Goal: Ask a question

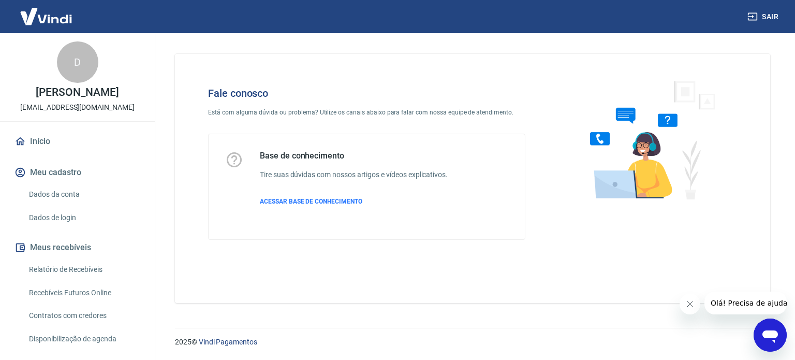
click at [761, 328] on icon "Abrir janela de mensagens" at bounding box center [770, 335] width 19 height 19
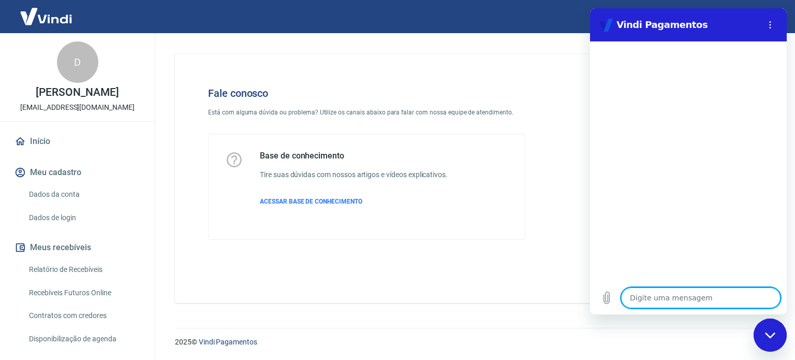
click at [671, 296] on textarea at bounding box center [700, 297] width 159 height 21
type textarea "B"
type textarea "x"
type textarea "Bo"
type textarea "x"
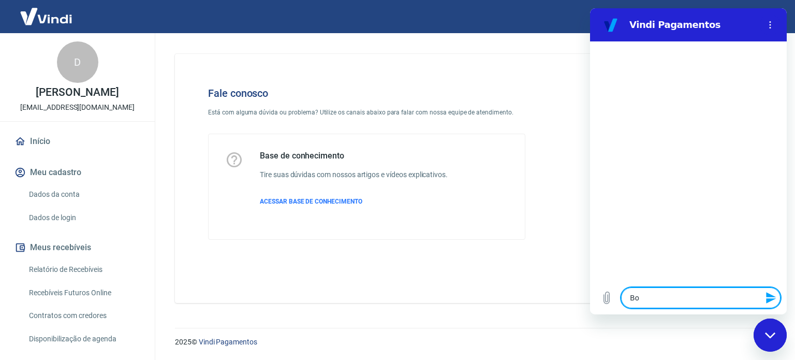
type textarea "Bom"
type textarea "x"
click at [719, 299] on textarea "Bom" at bounding box center [700, 297] width 159 height 21
type textarea "Bom"
type textarea "x"
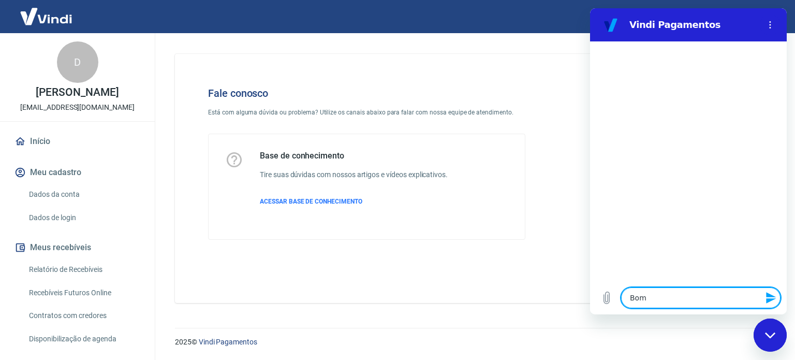
type textarea "Bom d"
type textarea "x"
type textarea "Bom di"
type textarea "x"
type textarea "Bom dia"
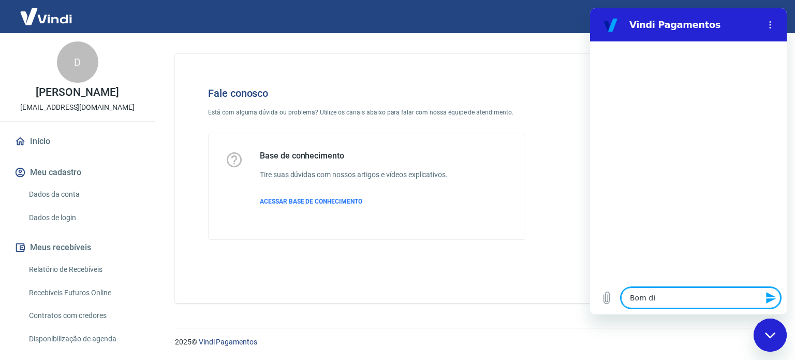
type textarea "x"
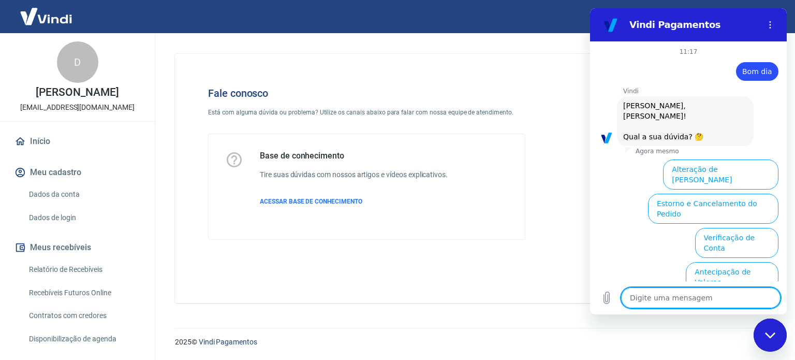
scroll to position [79, 0]
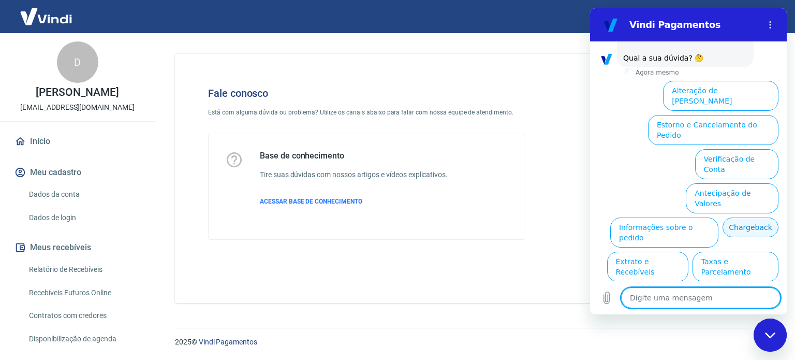
click at [735, 217] on button "Chargeback" at bounding box center [751, 227] width 56 height 20
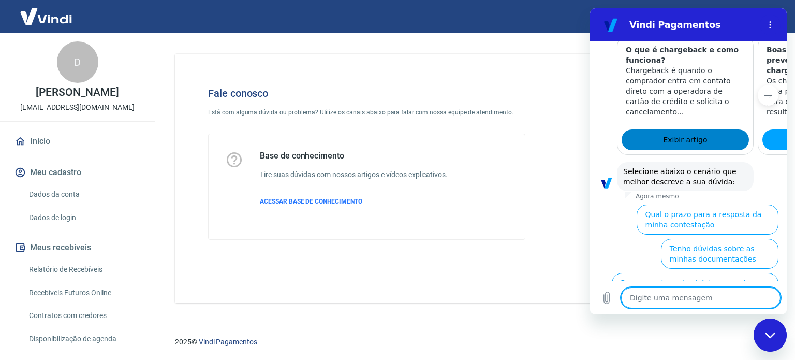
scroll to position [388, 0]
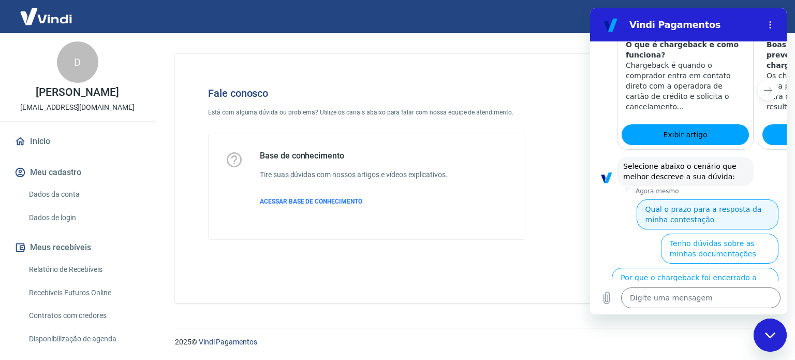
click at [738, 199] on button "Qual o prazo para a resposta da minha contestação" at bounding box center [708, 214] width 142 height 30
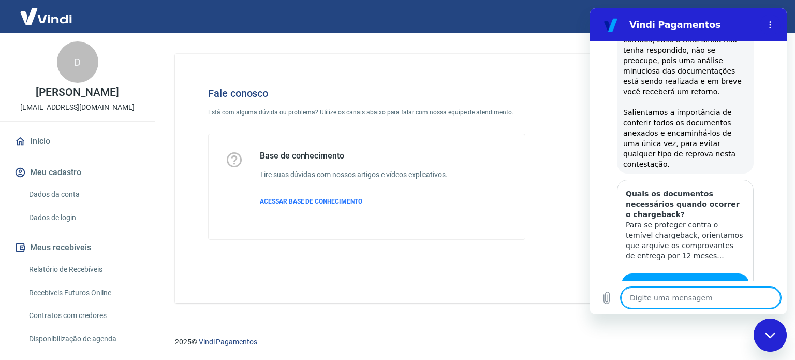
scroll to position [755, 0]
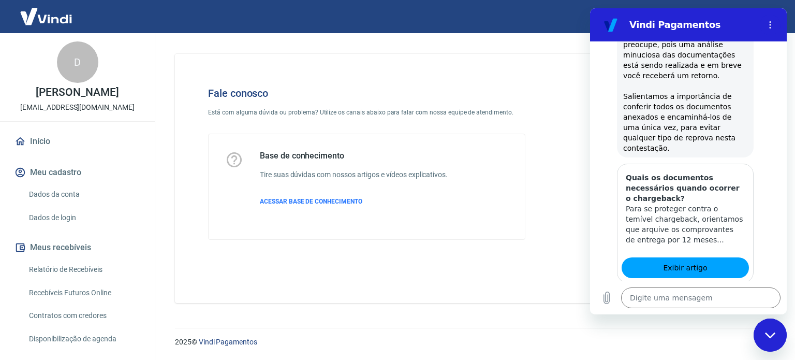
click at [754, 332] on button "Não" at bounding box center [763, 342] width 32 height 20
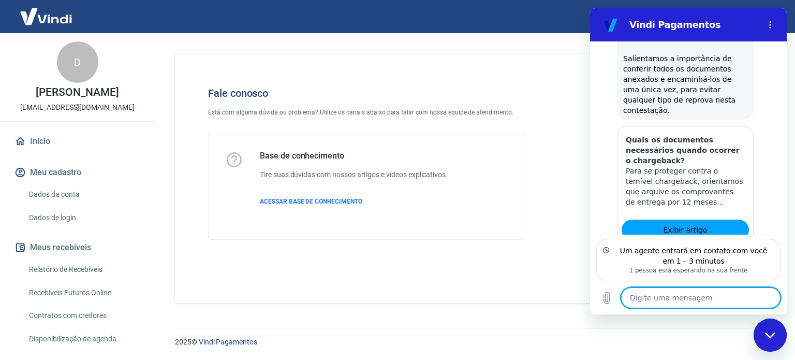
scroll to position [838, 0]
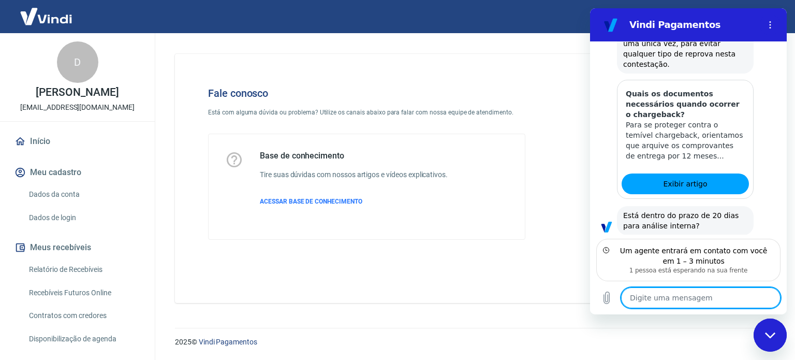
click at [698, 299] on textarea at bounding box center [700, 297] width 159 height 21
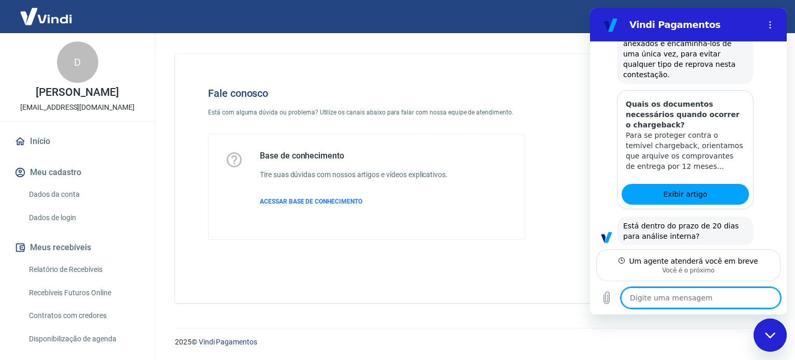
click at [653, 299] on textarea at bounding box center [700, 297] width 159 height 21
type textarea "x"
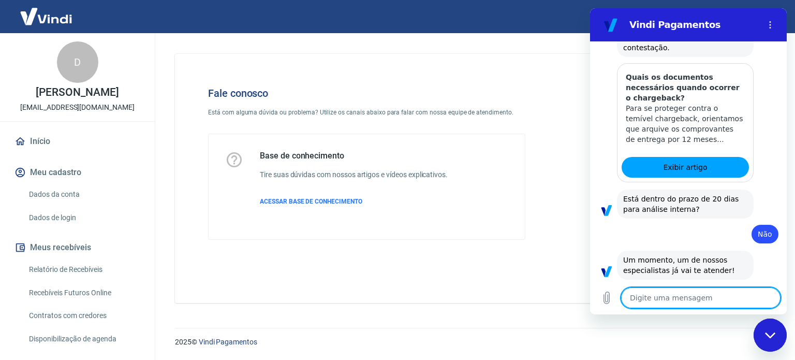
scroll to position [857, 0]
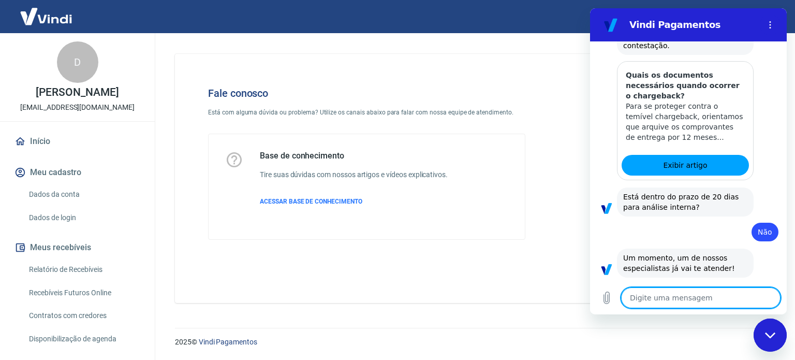
type textarea "O"
type textarea "x"
type textarea "Ol"
type textarea "x"
type textarea "Ola"
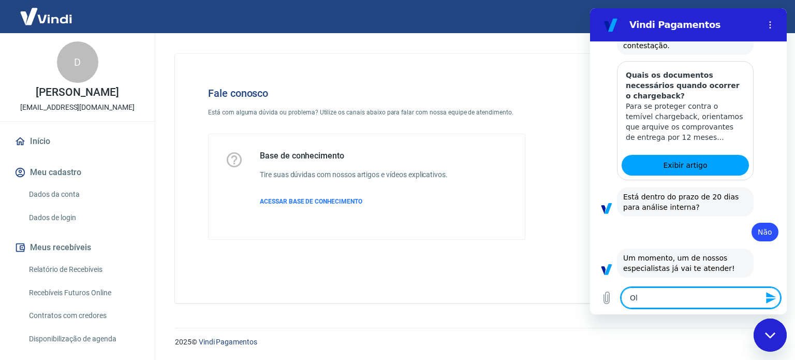
type textarea "x"
type textarea "Ola"
type textarea "x"
type textarea "Ola"
type textarea "x"
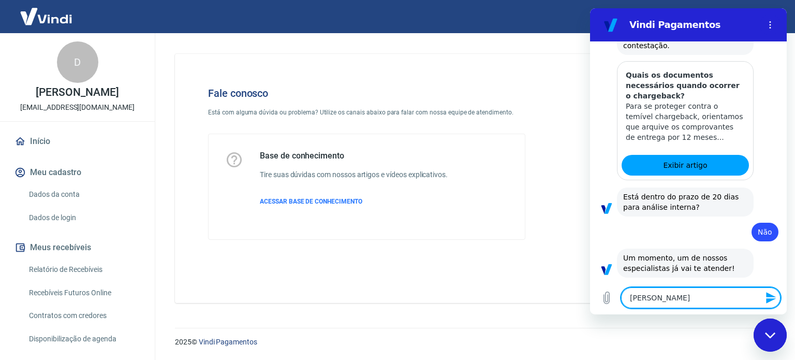
type textarea "Ol"
type textarea "x"
type textarea "Olá"
type textarea "x"
type textarea "Olá"
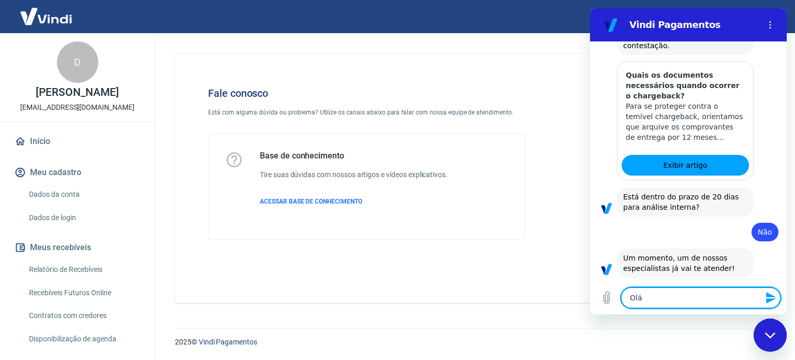
type textarea "x"
type textarea "Olá b"
type textarea "x"
type textarea "Olá bo"
type textarea "x"
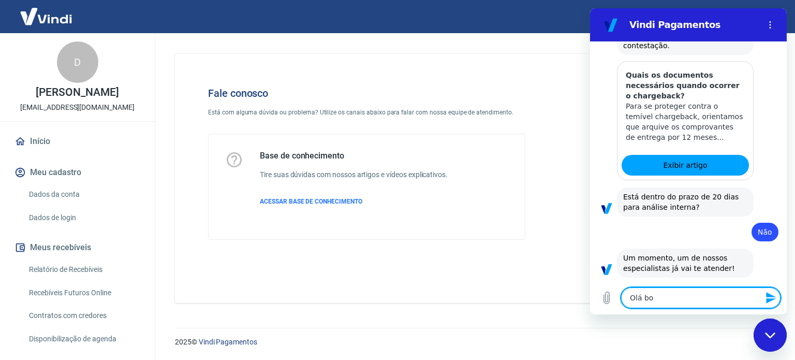
type textarea "Olá bom"
type textarea "x"
type textarea "Olá bom"
type textarea "x"
type textarea "Olá bom d"
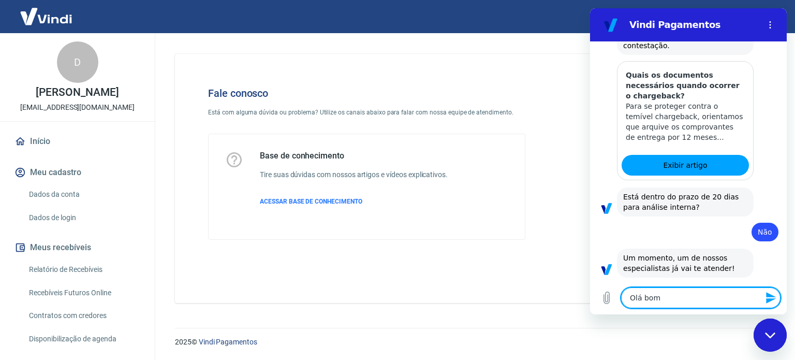
type textarea "x"
type textarea "Olá bom di"
type textarea "x"
type textarea "Olá bom dia"
type textarea "x"
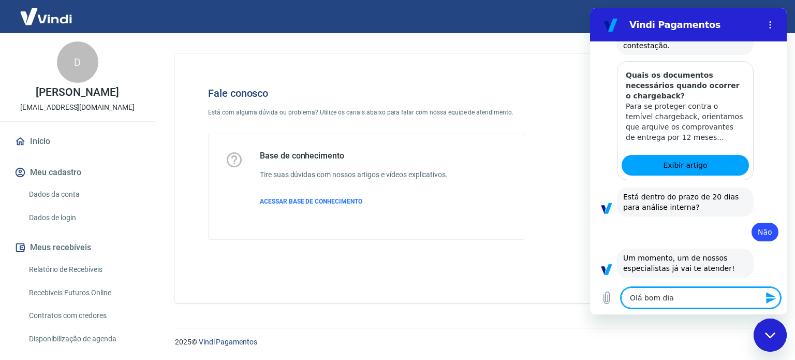
type textarea "Olá bom dia."
type textarea "x"
type textarea "Olá bom dia."
type textarea "x"
type textarea "Olá bom dia."
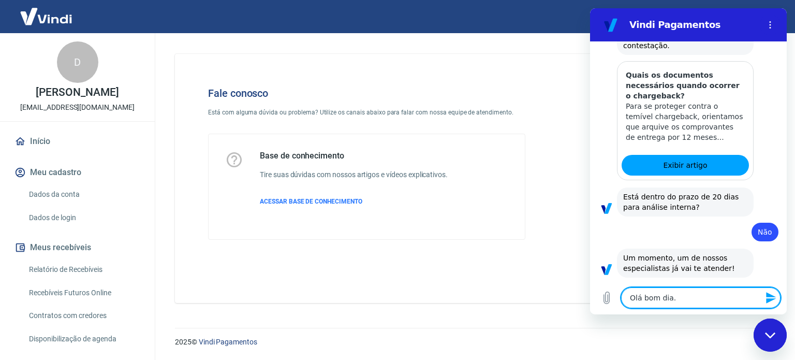
type textarea "x"
type textarea "Olá bom dia"
type textarea "x"
type textarea "Olá bom dia"
type textarea "x"
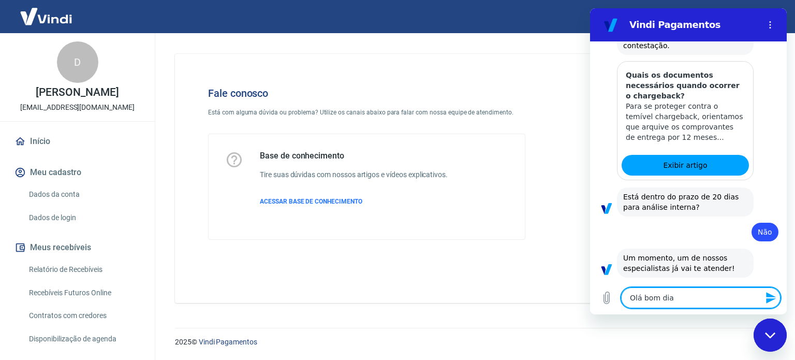
type textarea "Olá bom dia I"
type textarea "x"
type textarea "Olá bom dia In"
type textarea "x"
type textarea "Olá bom dia Ind"
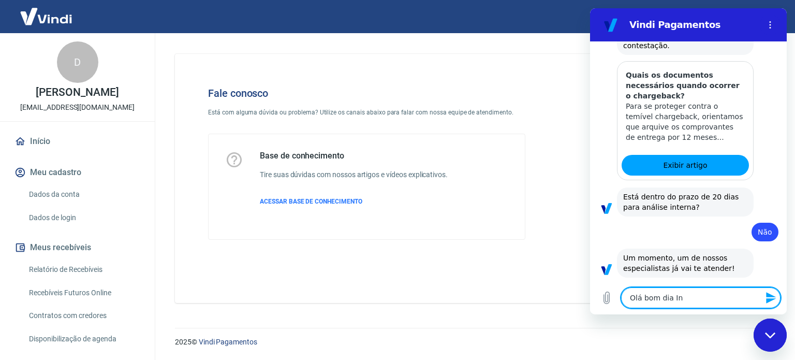
type textarea "x"
type textarea "Olá bom dia Indi"
type textarea "x"
type textarea "Olá bom dia India"
type textarea "x"
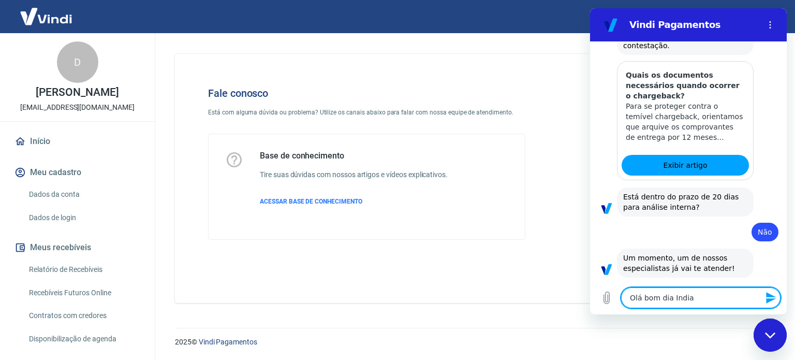
type textarea "Olá bom dia Indiaa"
type textarea "x"
type textarea "Olá bom dia India"
type textarea "x"
type textarea "Olá bom dia Indiar"
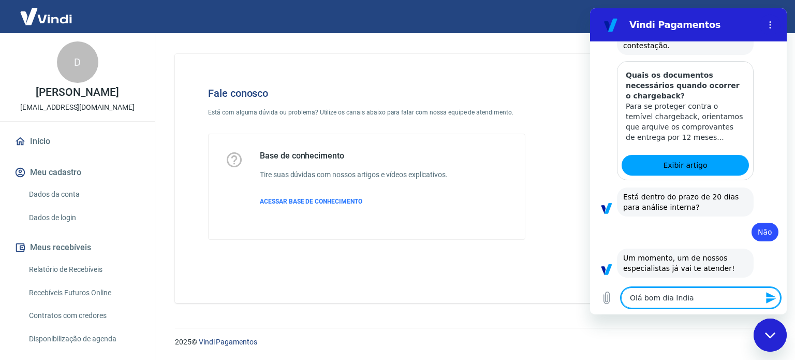
type textarea "x"
type textarea "Olá bom dia Indiara"
type textarea "x"
type textarea "Olá bom dia Indiara,"
type textarea "x"
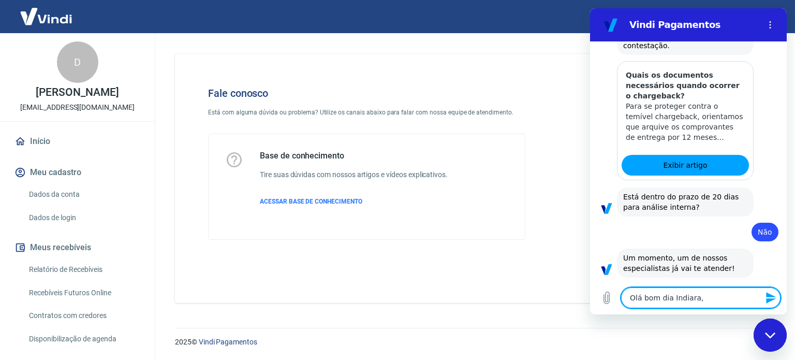
type textarea "Olá bom dia Indiara,"
type textarea "x"
type textarea "Olá bom dia Indiara, t"
type textarea "x"
type textarea "Olá bom dia Indiara, tu"
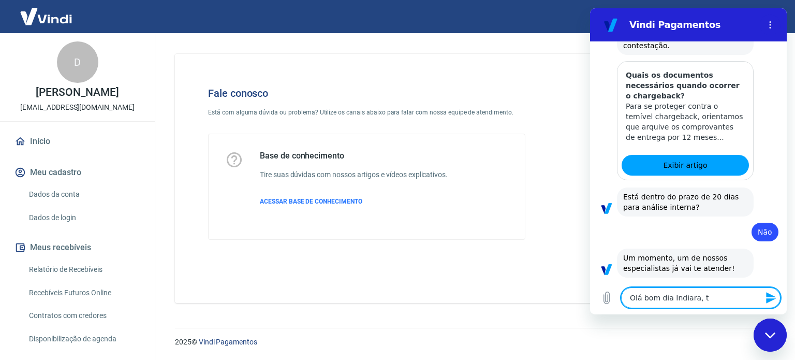
type textarea "x"
type textarea "Olá bom dia Indiara, tud"
type textarea "x"
type textarea "Olá bom dia Indiara, tudo"
type textarea "x"
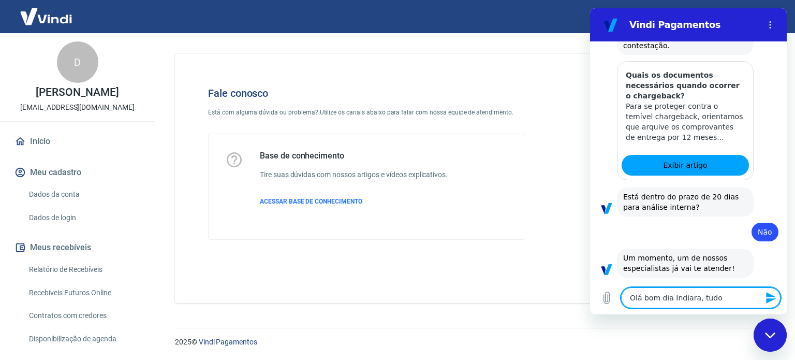
type textarea "Olá bom dia Indiara, tudo"
type textarea "x"
type textarea "Olá bom dia Indiara, tudo b"
type textarea "x"
type textarea "Olá bom dia Indiara, tudo be"
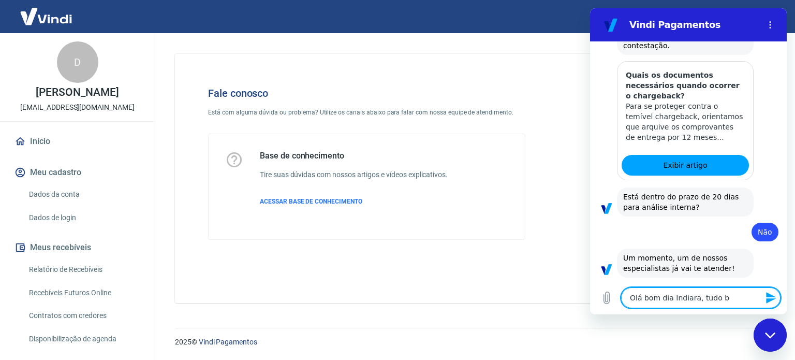
type textarea "x"
type textarea "Olá bom dia Indiara, tudo bem"
type textarea "x"
type textarea "Olá bom dia Indiara, tudo bem?"
type textarea "x"
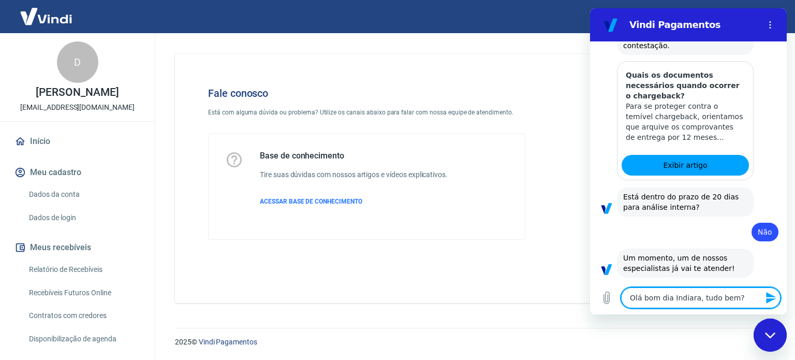
type textarea "Olá bom dia Indiara, tudo bem?"
type textarea "x"
type textarea "Olá bom dia Indiara, tudo bem? M"
type textarea "x"
type textarea "Olá bom dia Indiara, tudo bem? Me"
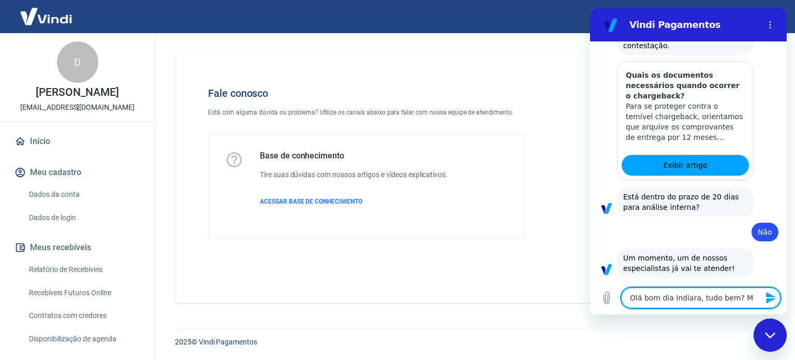
type textarea "x"
type textarea "Olá bom dia Indiara, tudo bem? Me"
type textarea "x"
type textarea "Olá bom dia Indiara, tudo bem? Me c"
type textarea "x"
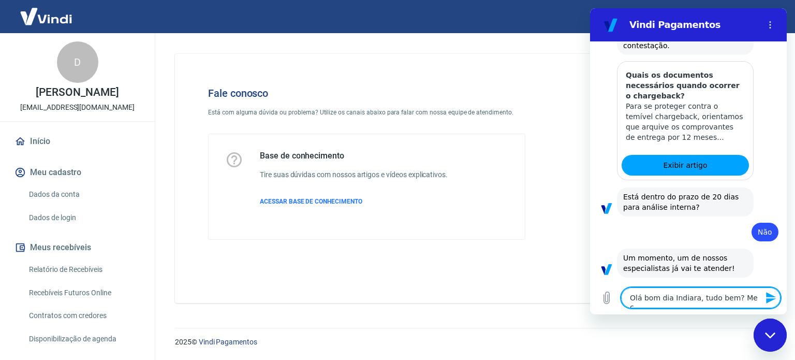
type textarea "Olá bom dia Indiara, tudo bem? Me ch"
type textarea "x"
type textarea "Olá bom dia Indiara, tudo bem? Me cha"
type textarea "x"
type textarea "Olá bom dia Indiara, tudo bem? Me cham"
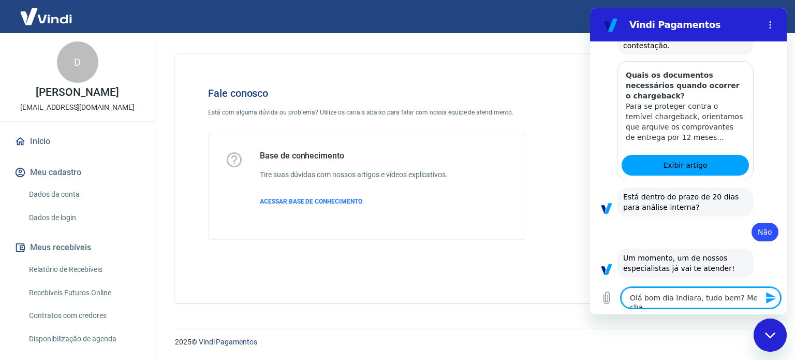
type textarea "x"
type textarea "Olá bom dia Indiara, tudo bem? Me chama"
type textarea "x"
type textarea "Olá bom dia Indiara, tudo bem? Me cham"
type textarea "x"
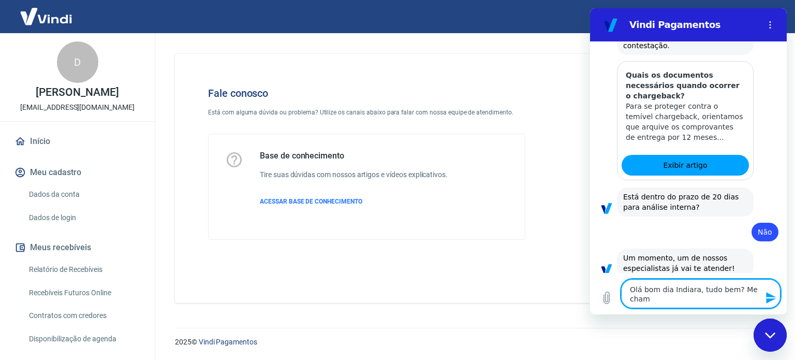
type textarea "Olá bom dia Indiara, tudo bem? Me chamo"
type textarea "x"
type textarea "Olá bom dia Indiara, tudo bem? Me chamo"
type textarea "x"
type textarea "Olá bom dia Indiara, tudo bem? Me chamo F"
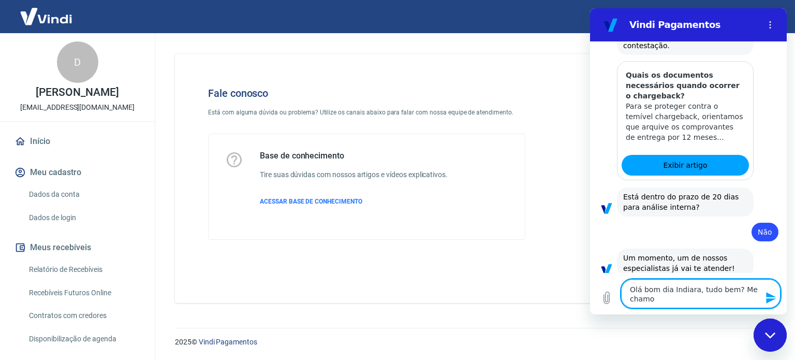
type textarea "x"
type textarea "Olá bom dia Indiara, tudo bem? Me chamo Fa"
type textarea "x"
type textarea "Olá bom dia Indiara, tudo bem? Me chamo Fab"
type textarea "x"
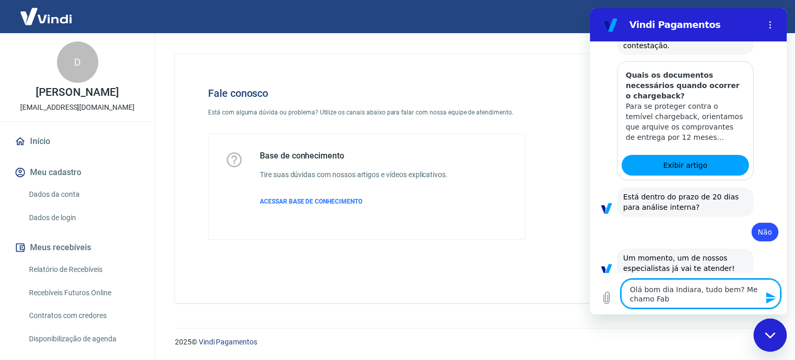
type textarea "Olá bom dia Indiara, tudo bem? Me chamo Fabi"
type textarea "x"
type textarea "Olá bom dia Indiara, tudo bem? Me chamo Fabio"
type textarea "x"
type textarea "Olá bom dia Indiara, tudo bem? Me chamo Fabio."
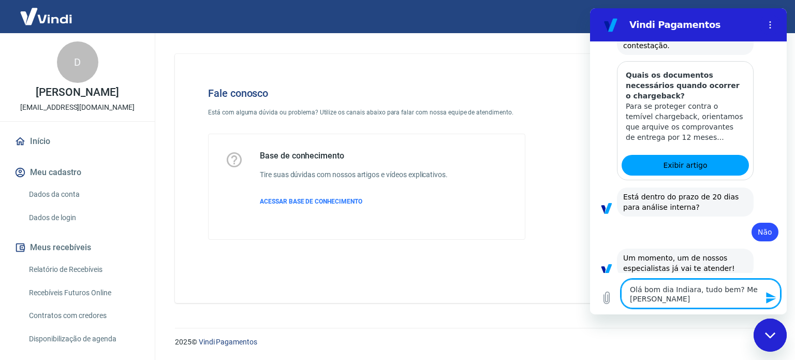
type textarea "x"
type textarea "Olá bom dia Indiara, tudo bem? Me chamo Fabio."
type textarea "x"
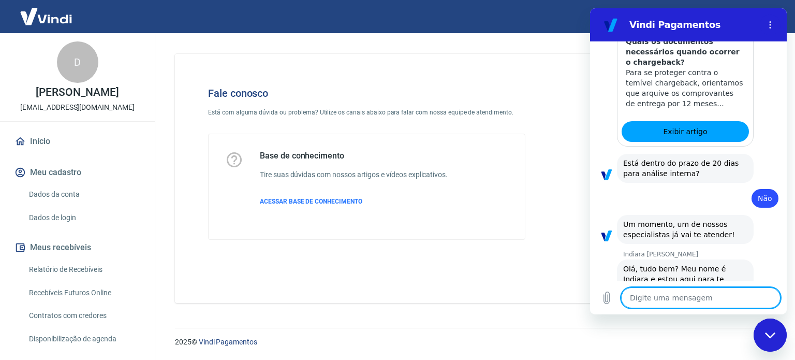
type textarea "x"
type textarea "E"
type textarea "x"
type textarea "Es"
type textarea "x"
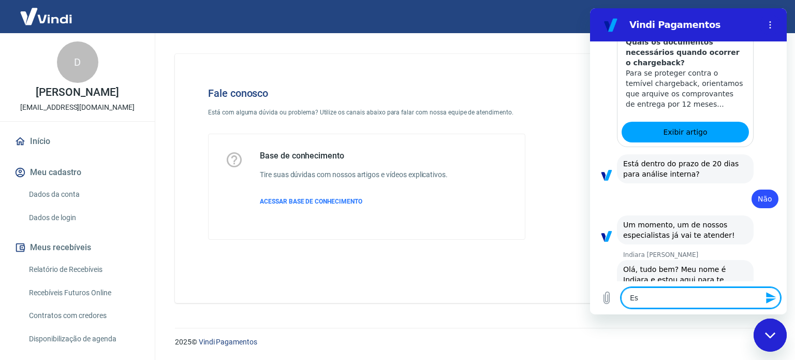
type textarea "Est"
type textarea "x"
type textarea "Esto"
type textarea "x"
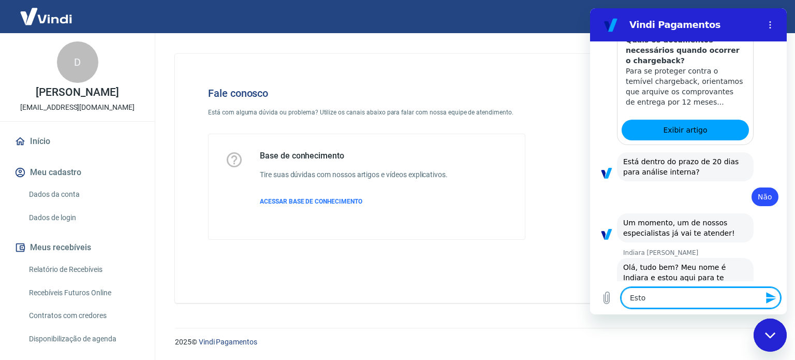
type textarea "Estou"
type textarea "x"
type textarea "Estou"
type textarea "x"
type textarea "Estou p"
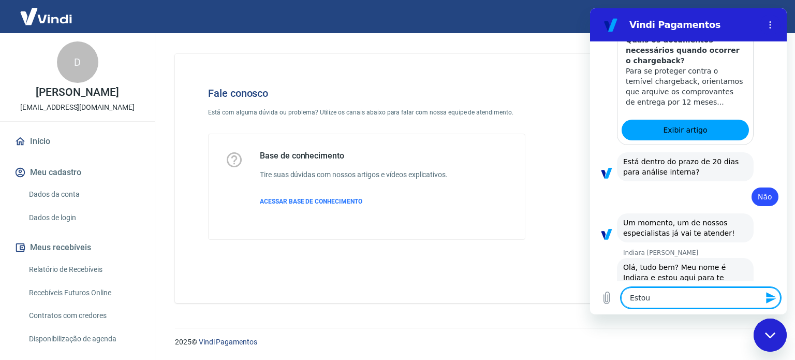
type textarea "x"
type textarea "Estou pr"
type textarea "x"
type textarea "Estou pre"
type textarea "x"
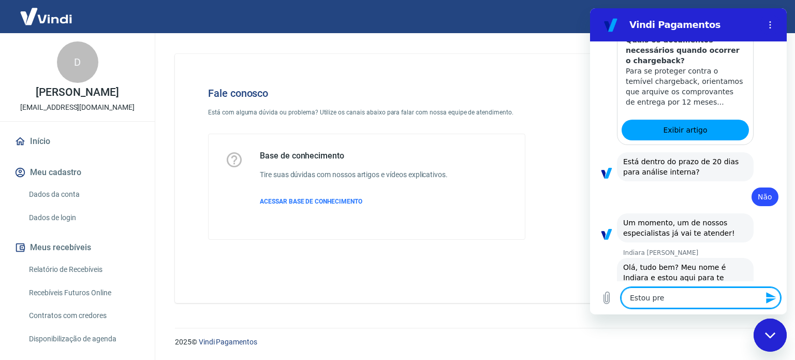
type textarea "Estou prec"
type textarea "x"
type textarea "Estou preci"
type textarea "x"
type textarea "Estou precis"
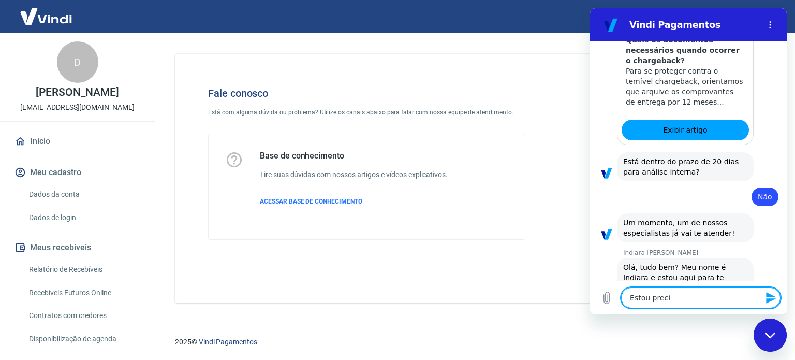
type textarea "x"
type textarea "Estou precisa"
type textarea "x"
type textarea "Estou precisan"
type textarea "x"
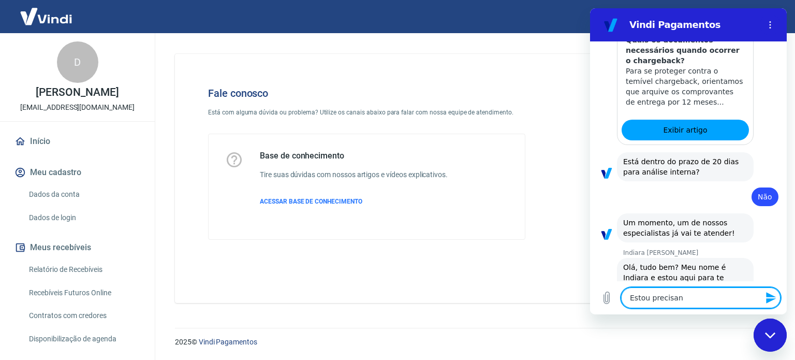
type textarea "Estou precisand"
type textarea "x"
type textarea "Estou precisando"
type textarea "x"
type textarea "Estou precisando"
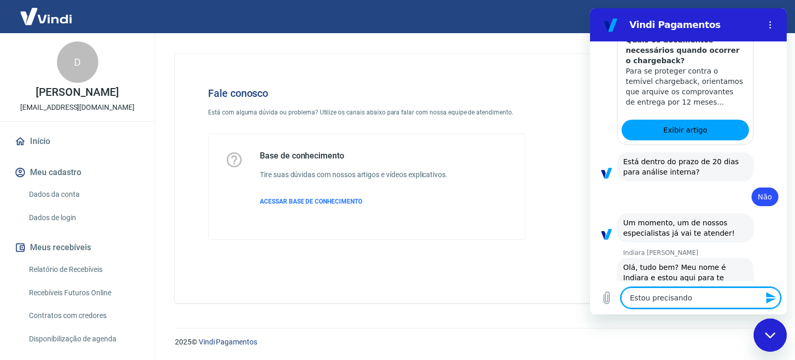
type textarea "x"
type textarea "Estou precisando d"
type textarea "x"
type textarea "Estou precisando de"
type textarea "x"
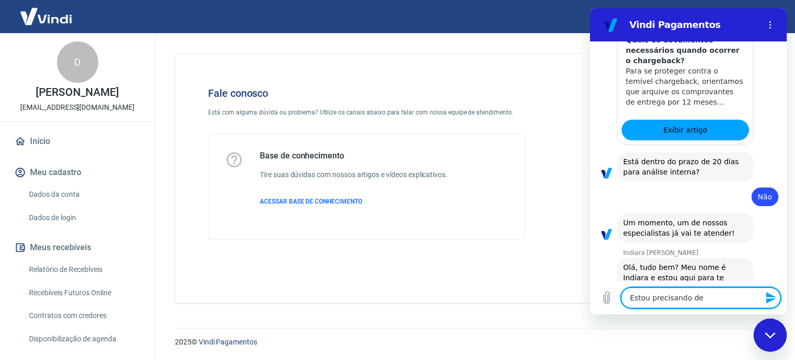
type textarea "Estou precisando de"
type textarea "x"
type textarea "Estou precisando de u"
type textarea "x"
type textarea "Estou precisando de um"
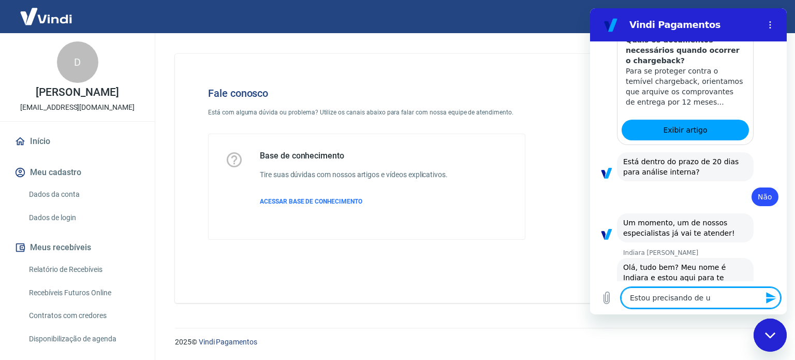
type textarea "x"
type textarea "Estou precisando de uma"
type textarea "x"
type textarea "Estou precisando de uma"
type textarea "x"
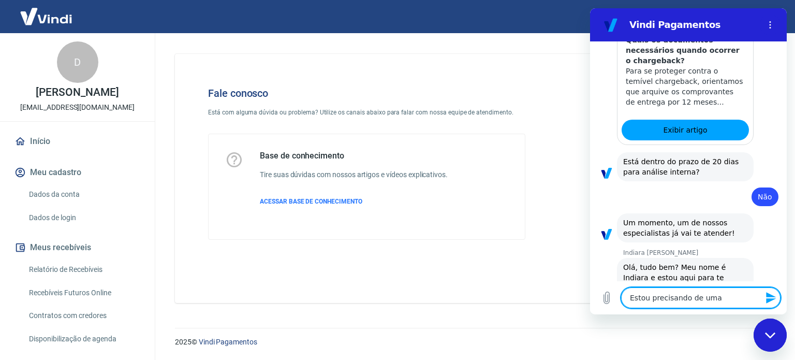
type textarea "Estou precisando de uma a"
type textarea "x"
type textarea "Estou precisando de uma aj"
type textarea "x"
type textarea "Estou precisando de uma aju"
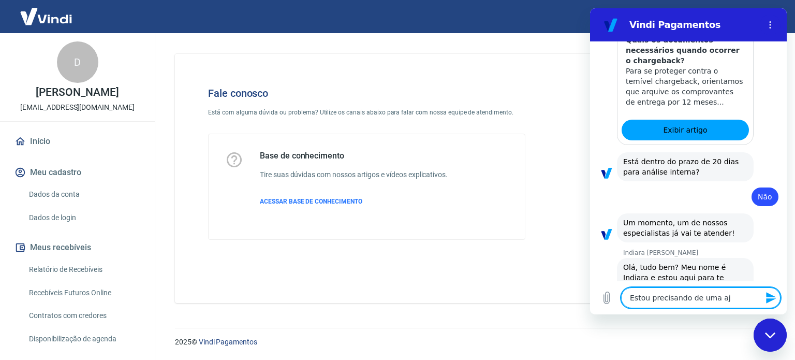
type textarea "x"
type textarea "Estou precisando de uma ajud"
type textarea "x"
type textarea "Estou precisando de uma ajuda"
type textarea "x"
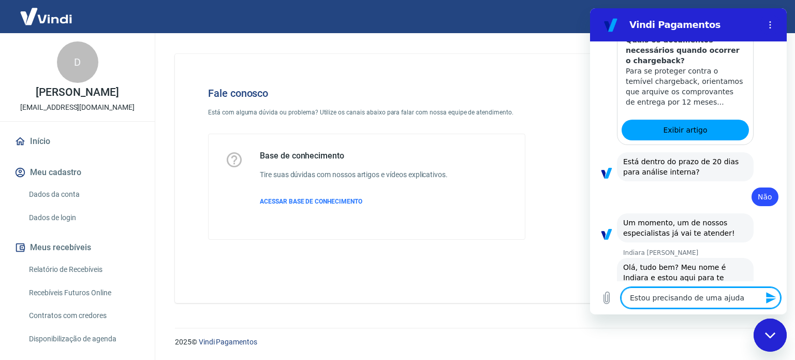
type textarea "Estou precisando de uma ajuda"
type textarea "x"
type textarea "Estou precisando de uma ajuda c"
type textarea "x"
paste textarea "Chargeback do pedido 881"
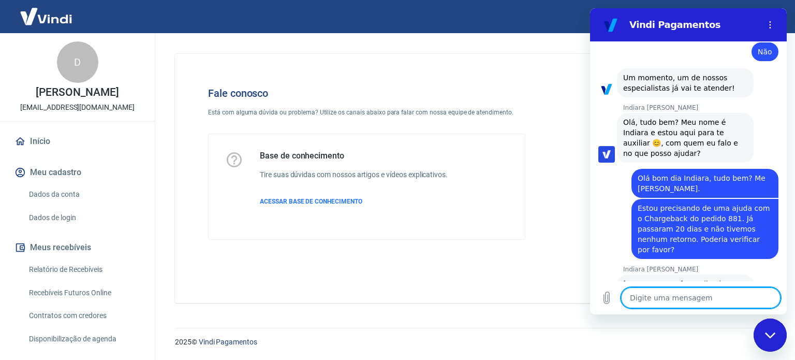
scroll to position [1039, 0]
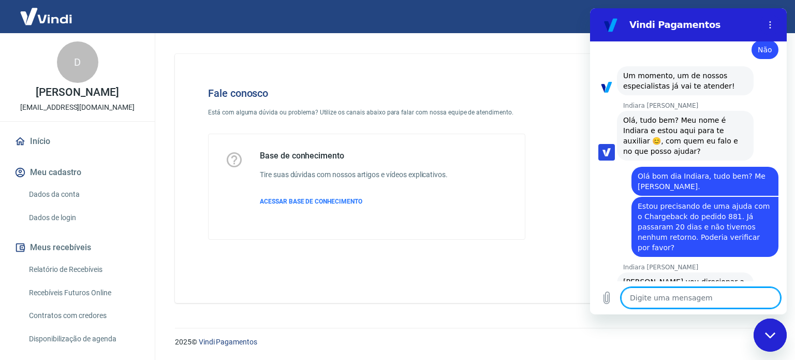
click at [658, 296] on textarea at bounding box center [700, 297] width 159 height 21
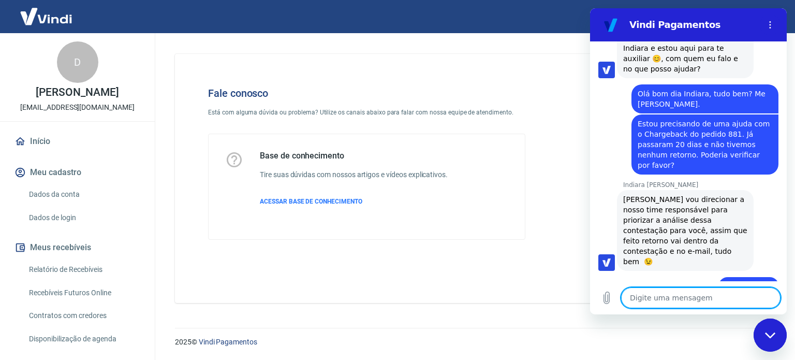
scroll to position [1124, 0]
